Goal: Transaction & Acquisition: Purchase product/service

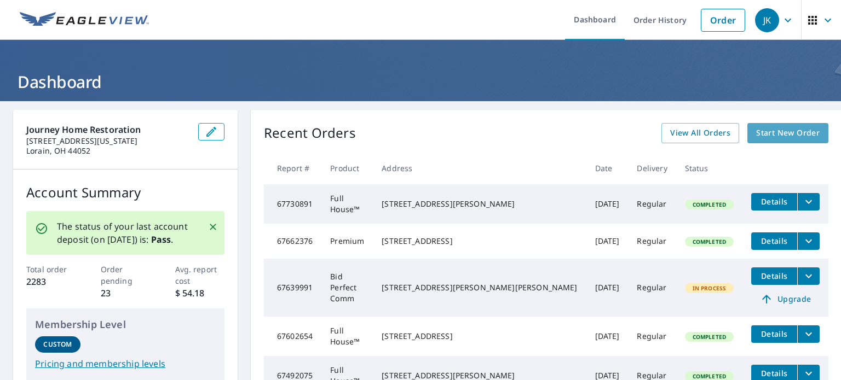
click at [783, 134] on span "Start New Order" at bounding box center [787, 133] width 63 height 14
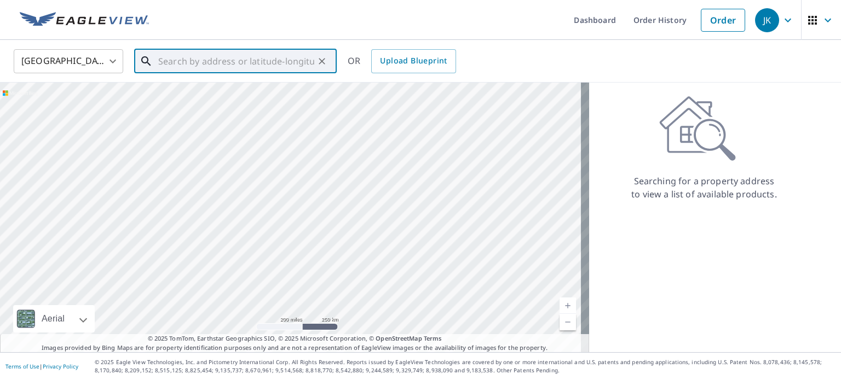
paste input "[STREET_ADDRESS][US_STATE]"
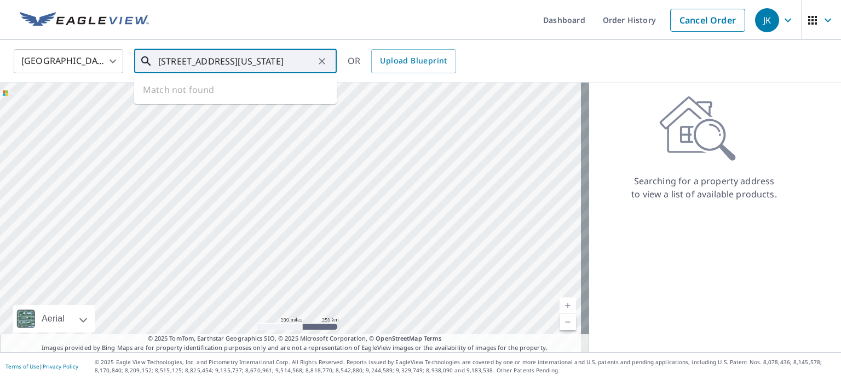
scroll to position [0, 39]
click at [212, 94] on span "[GEOGRAPHIC_DATA]" at bounding box center [242, 92] width 172 height 13
type input "[STREET_ADDRESS]"
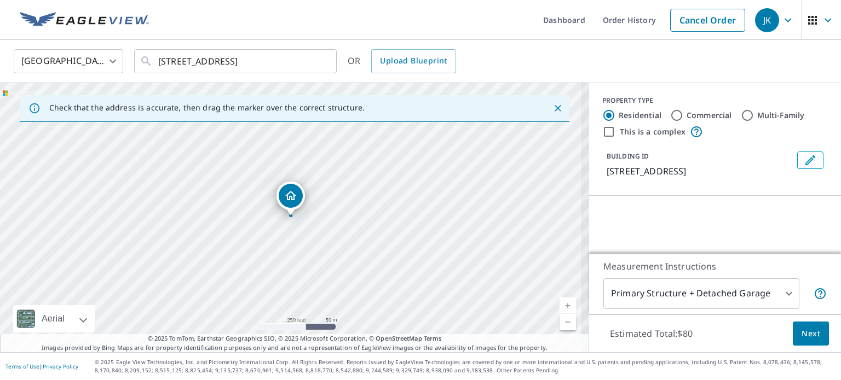
scroll to position [0, 0]
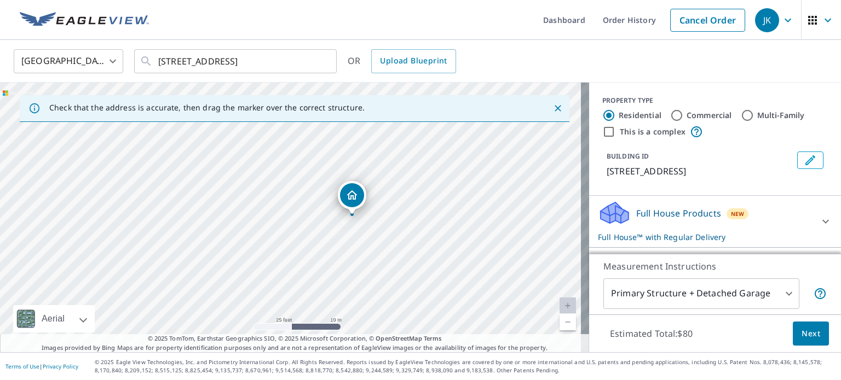
click at [773, 299] on body "JK JK Dashboard Order History Cancel Order JK [GEOGRAPHIC_DATA] [GEOGRAPHIC_DAT…" at bounding box center [420, 190] width 841 height 380
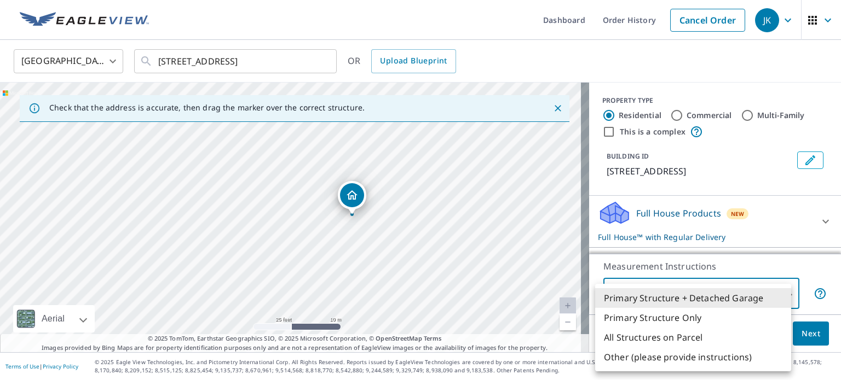
click at [749, 135] on div at bounding box center [420, 190] width 841 height 380
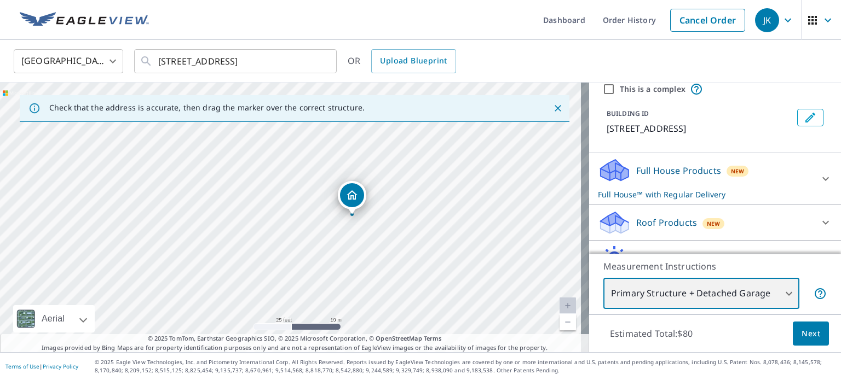
scroll to position [100, 0]
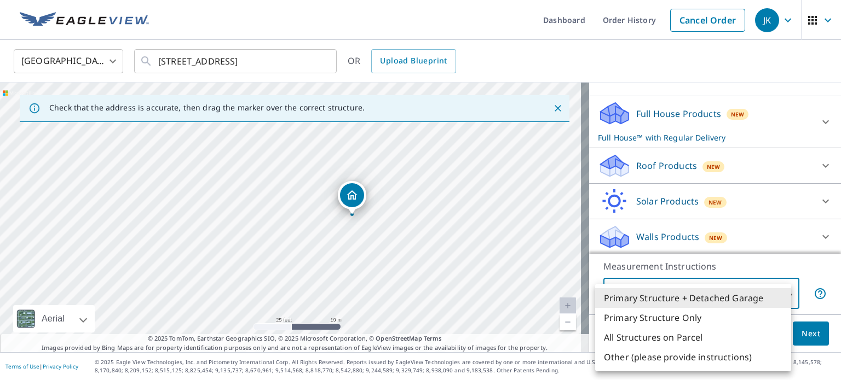
click at [705, 288] on body "JK JK Dashboard Order History Cancel Order JK [GEOGRAPHIC_DATA] [GEOGRAPHIC_DAT…" at bounding box center [420, 190] width 841 height 380
click at [693, 312] on li "Primary Structure Only" at bounding box center [693, 318] width 196 height 20
type input "2"
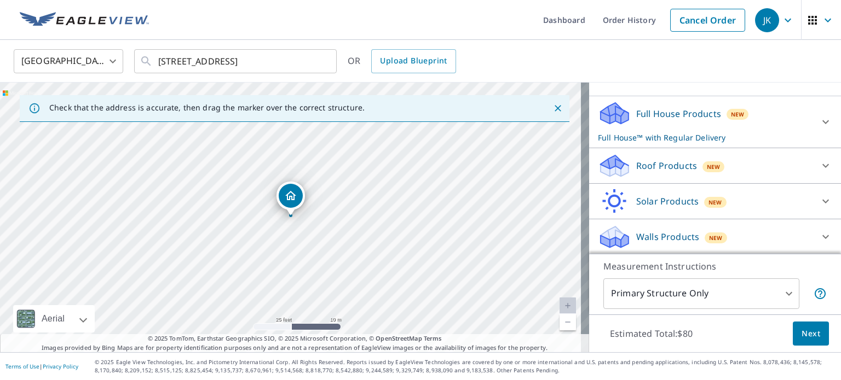
click at [682, 114] on p "Full House Products" at bounding box center [678, 113] width 85 height 13
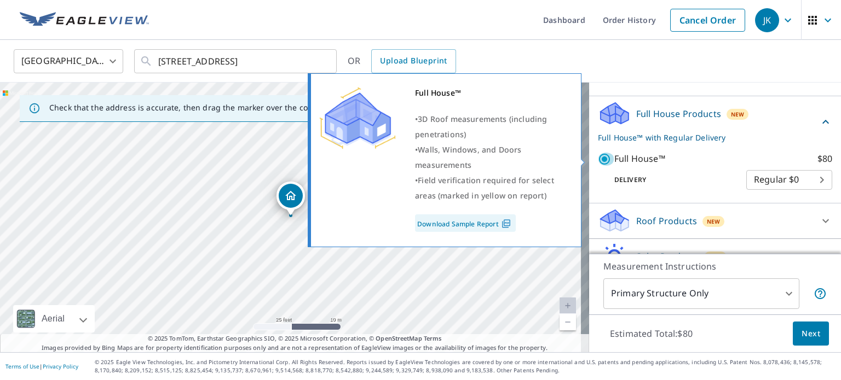
click at [598, 157] on input "Full House™ $80" at bounding box center [606, 159] width 16 height 13
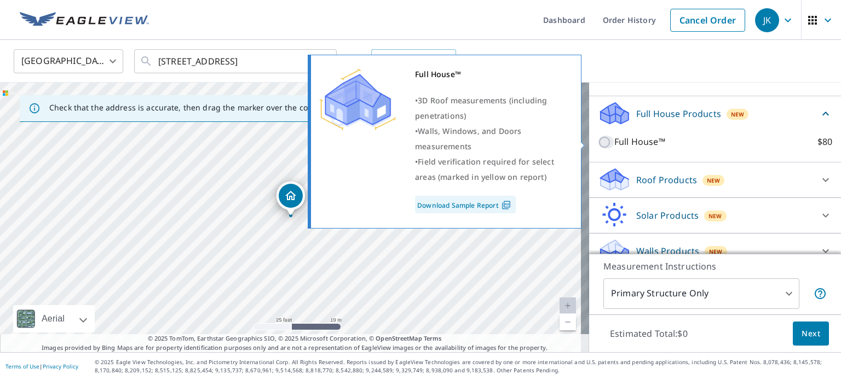
click at [599, 140] on input "Full House™ $80" at bounding box center [606, 142] width 16 height 13
checkbox input "true"
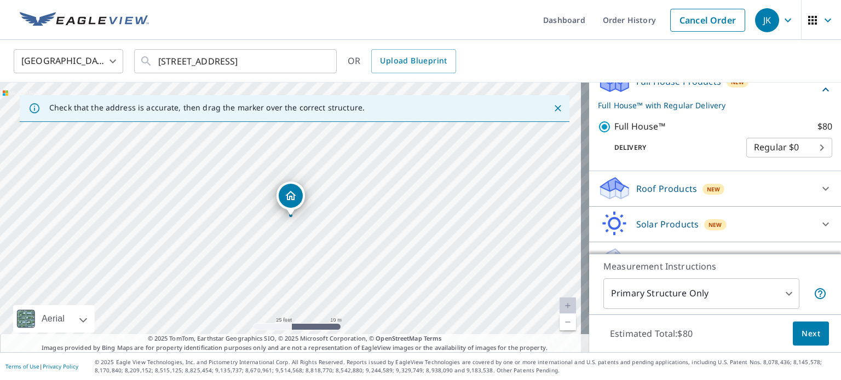
scroll to position [155, 0]
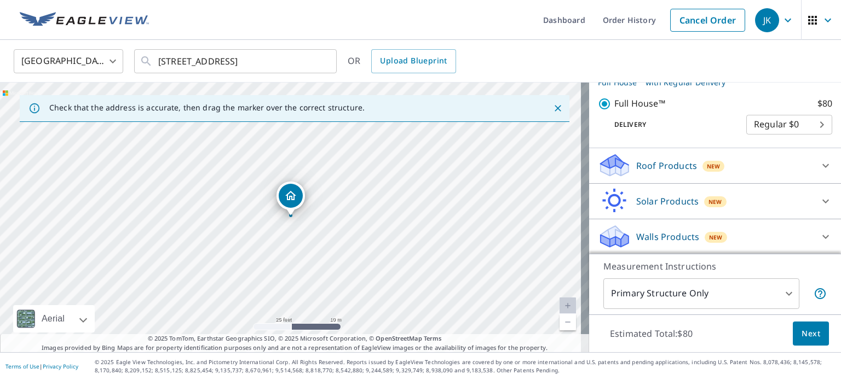
click at [804, 336] on span "Next" at bounding box center [810, 334] width 19 height 14
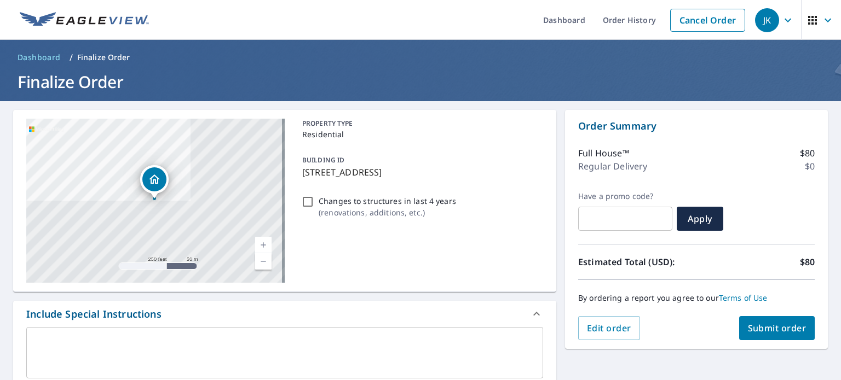
click at [761, 323] on span "Submit order" at bounding box center [777, 328] width 59 height 12
